Goal: Download file/media

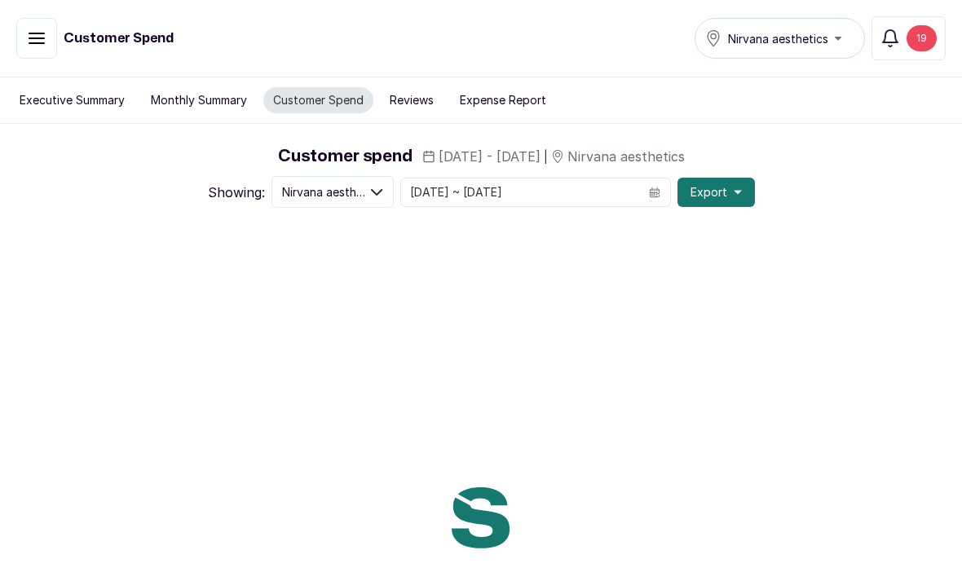
scroll to position [52, 0]
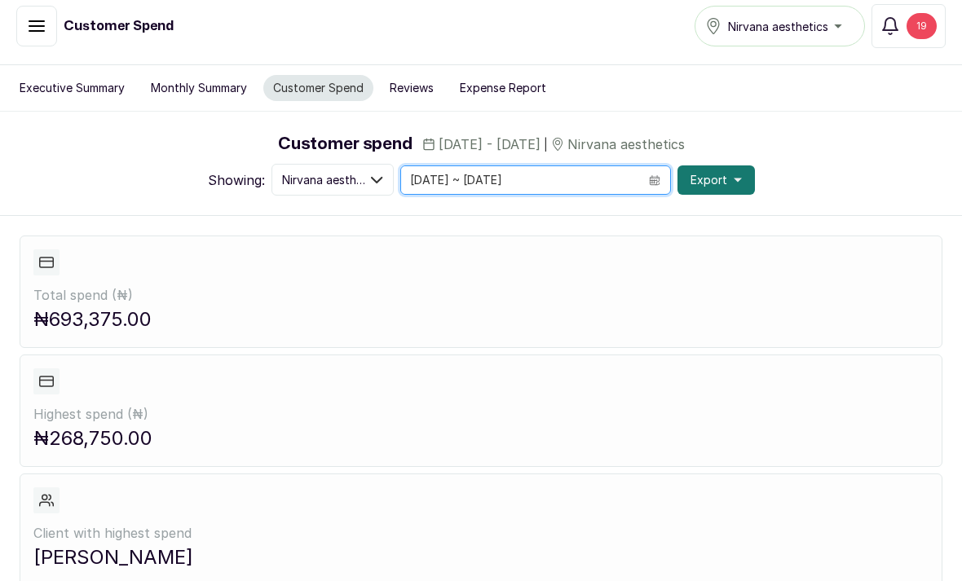
click at [546, 166] on input "[DATE] ~ [DATE]" at bounding box center [520, 180] width 238 height 28
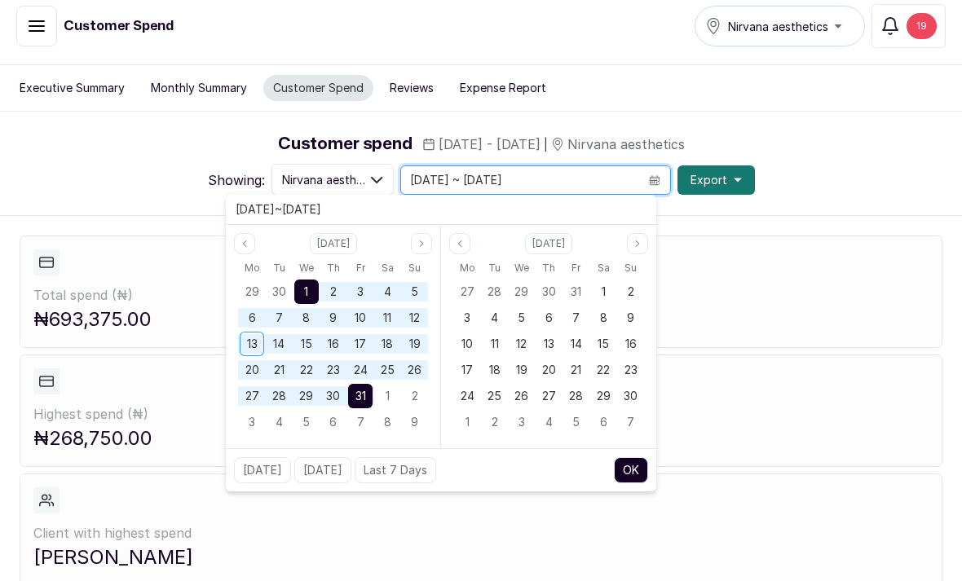
click at [239, 233] on button "Previous month" at bounding box center [244, 243] width 21 height 21
click at [238, 233] on button "Previous month" at bounding box center [244, 243] width 21 height 21
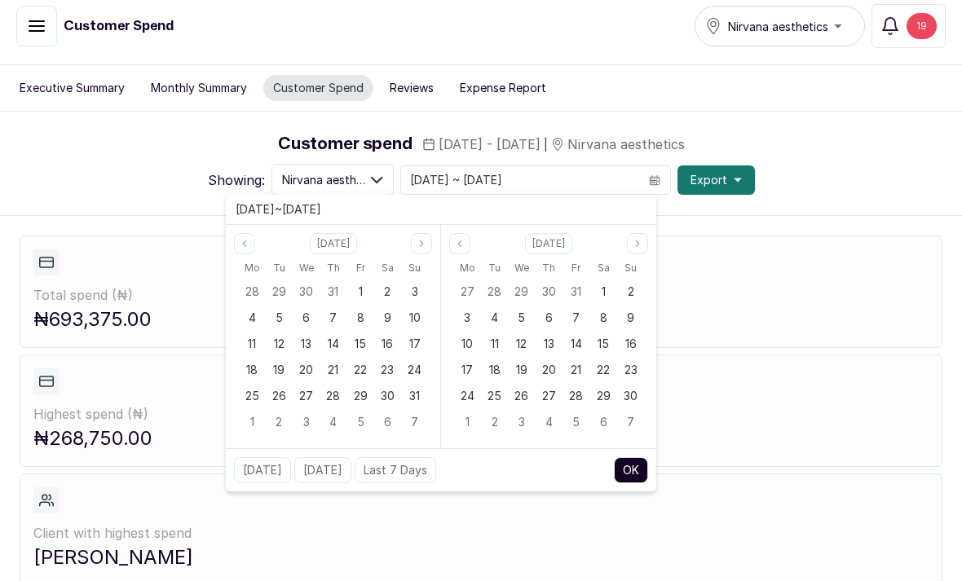
click at [335, 337] on span "14" at bounding box center [333, 344] width 11 height 14
click at [456, 239] on icon "page previous" at bounding box center [460, 244] width 10 height 10
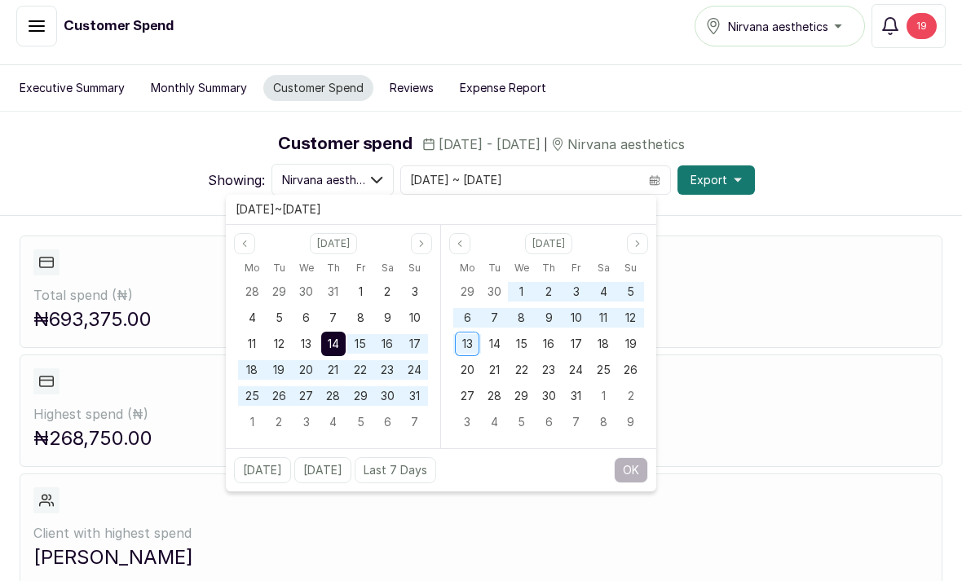
click at [466, 337] on span "13" at bounding box center [467, 344] width 11 height 14
click at [632, 457] on button "OK" at bounding box center [631, 470] width 34 height 26
type input "[DATE] ~ [DATE]"
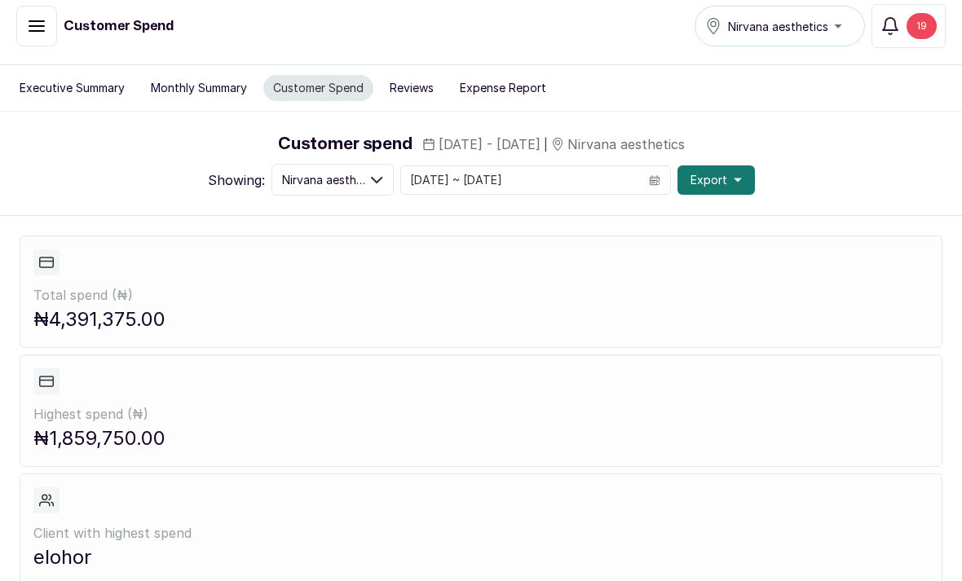
scroll to position [0, 0]
click at [734, 178] on icon "button" at bounding box center [738, 180] width 8 height 4
click at [703, 172] on span "Export" at bounding box center [709, 180] width 37 height 16
click at [621, 214] on span "As csv" at bounding box center [663, 224] width 157 height 20
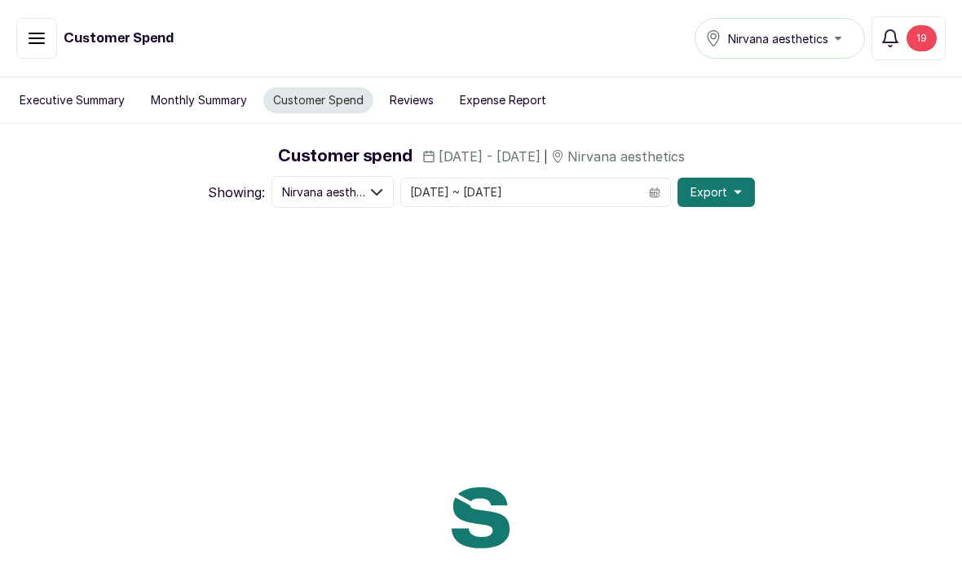
scroll to position [52, 0]
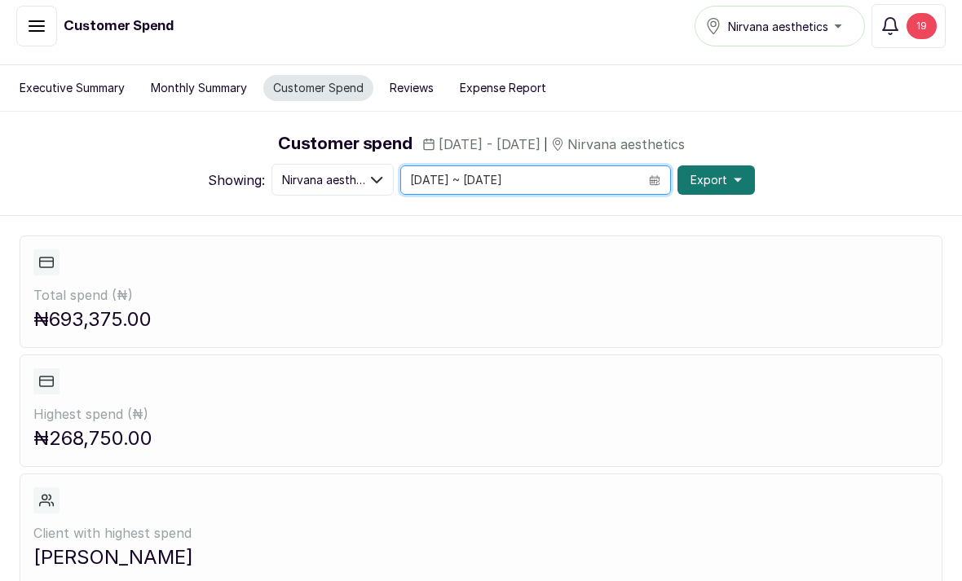
click at [530, 166] on input "[DATE] ~ [DATE]" at bounding box center [520, 180] width 238 height 28
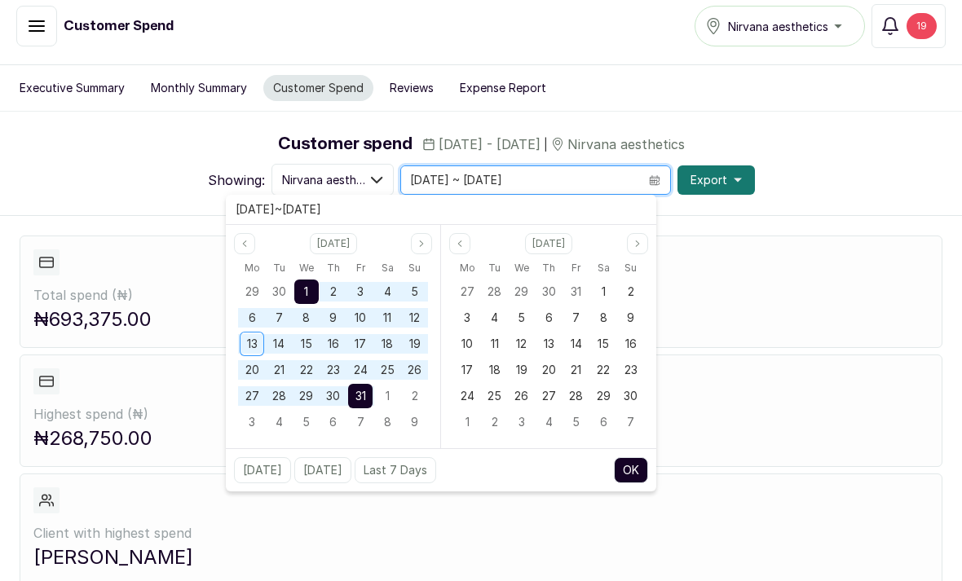
click at [236, 233] on button "Previous month" at bounding box center [244, 243] width 21 height 21
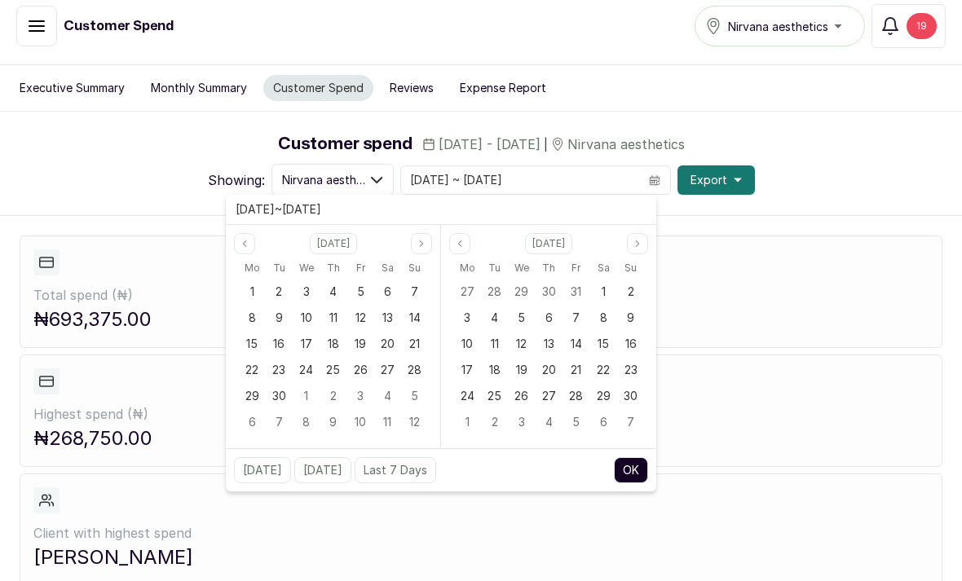
click at [235, 233] on button "Previous month" at bounding box center [244, 243] width 21 height 21
click at [340, 332] on div "14" at bounding box center [333, 344] width 24 height 24
click at [618, 233] on div "[DATE]" at bounding box center [548, 243] width 199 height 21
click at [460, 239] on icon "page previous" at bounding box center [460, 244] width 10 height 10
click at [468, 337] on span "13" at bounding box center [467, 344] width 11 height 14
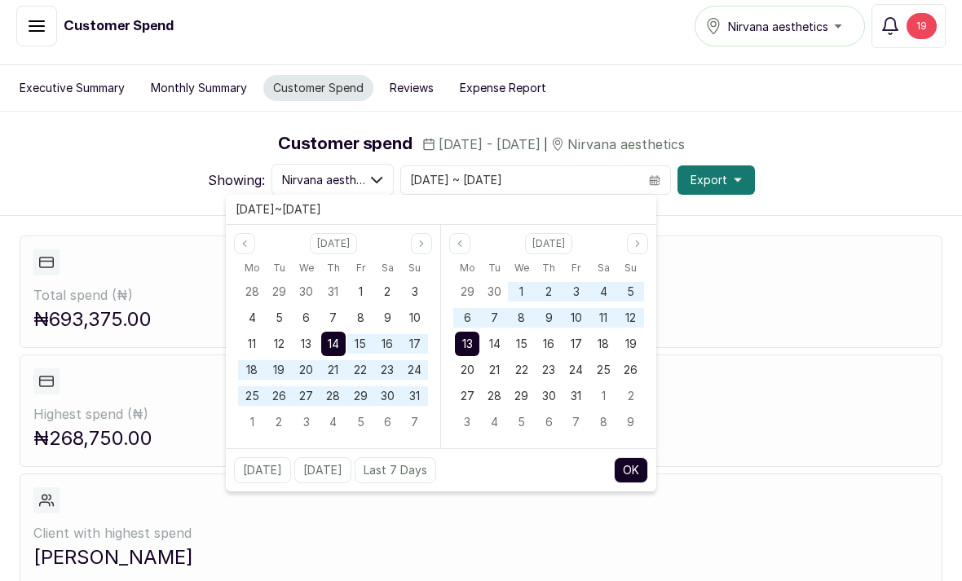
click at [636, 457] on button "OK" at bounding box center [631, 470] width 34 height 26
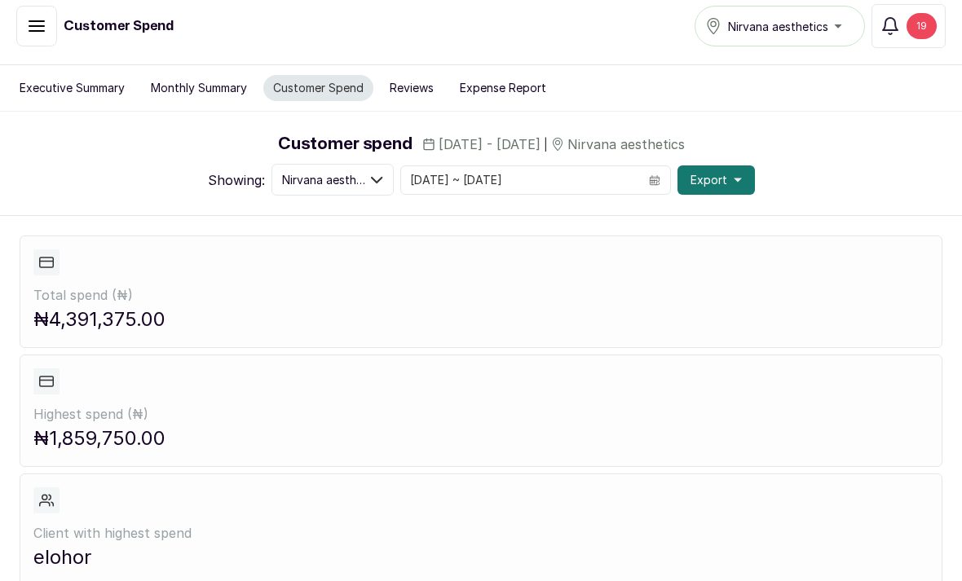
type input "[DATE] ~ [DATE]"
click at [710, 172] on span "Export" at bounding box center [709, 180] width 37 height 16
click at [644, 214] on span "As csv" at bounding box center [663, 224] width 157 height 20
click at [705, 172] on span "Export" at bounding box center [709, 180] width 37 height 16
click at [616, 247] on span "As xlsx" at bounding box center [663, 257] width 157 height 20
